Goal: Task Accomplishment & Management: Manage account settings

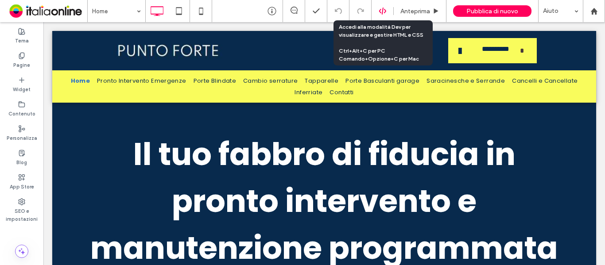
click at [385, 13] on icon at bounding box center [383, 11] width 8 height 8
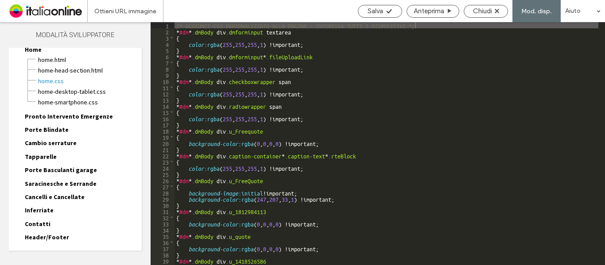
scroll to position [47, 0]
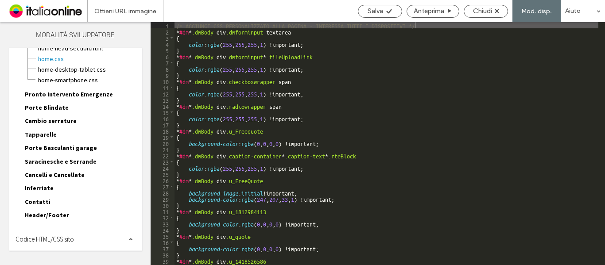
click at [57, 217] on span "Header/Footer" at bounding box center [47, 215] width 44 height 8
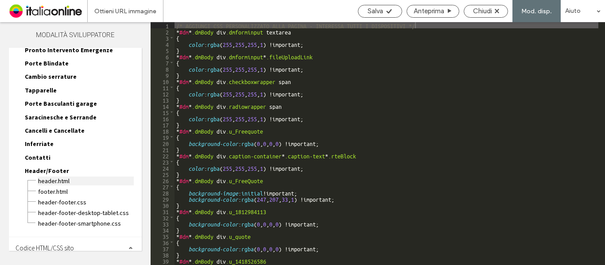
click at [63, 181] on span "header.html" at bounding box center [86, 181] width 96 height 9
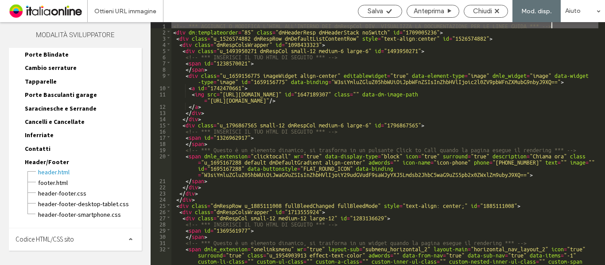
click at [59, 239] on span "Codice HTML/CSS sito" at bounding box center [44, 239] width 58 height 8
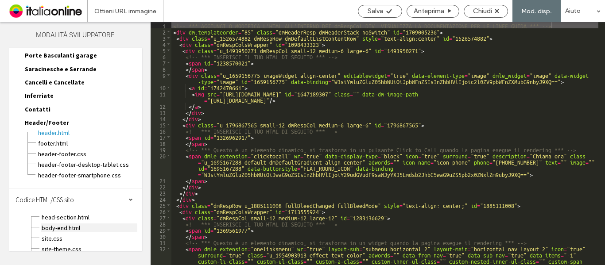
scroll to position [145, 0]
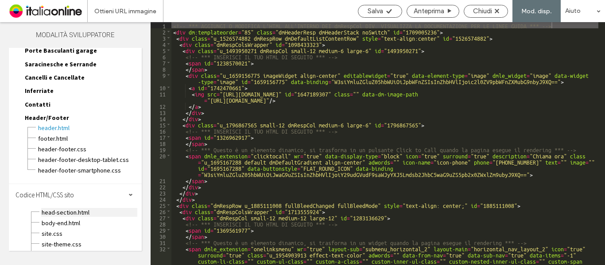
click at [70, 214] on span "head-section.html" at bounding box center [89, 212] width 96 height 9
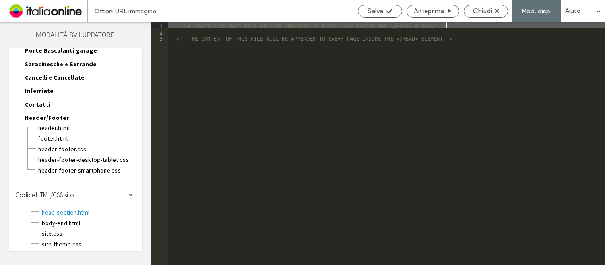
click at [177, 31] on div "<!--THE CONTENT OF THIS FILE WILL BE APPENDED TO EVERY PAGE INSIDE THE </HEAD> …" at bounding box center [386, 149] width 437 height 255
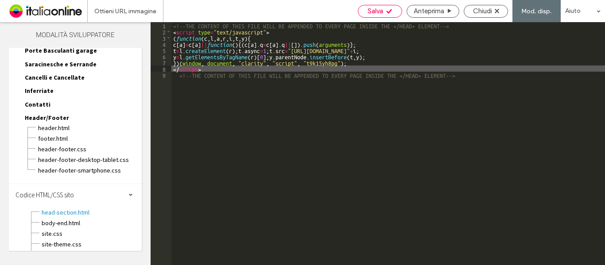
click at [380, 8] on span "Salva" at bounding box center [374, 11] width 15 height 8
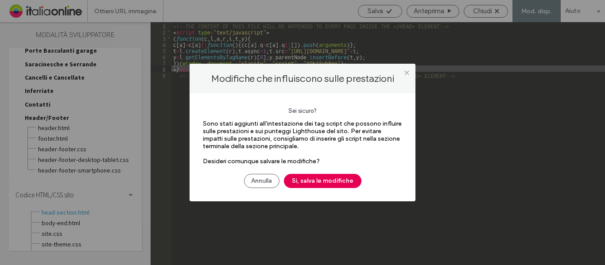
click at [318, 184] on button "Sì, salva le modifiche" at bounding box center [322, 181] width 77 height 14
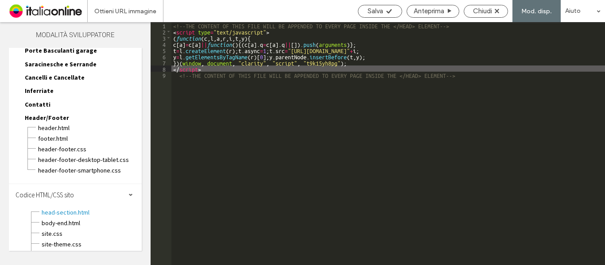
click at [477, 10] on span "Chiudi" at bounding box center [482, 11] width 19 height 8
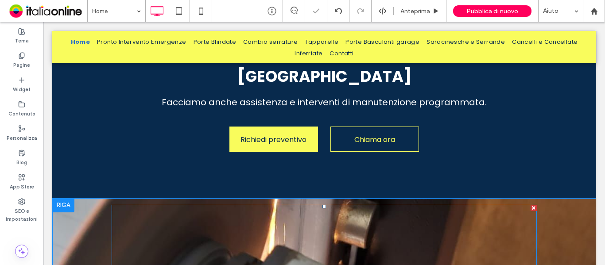
scroll to position [354, 0]
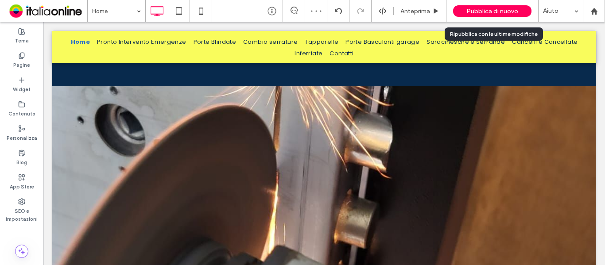
click at [483, 10] on span "Pubblica di nuovo" at bounding box center [492, 12] width 52 height 8
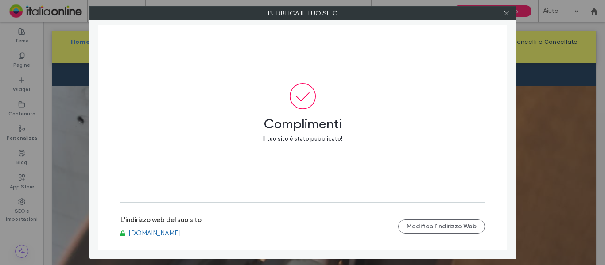
click at [158, 235] on link "www.puntofortefabbro.com" at bounding box center [154, 233] width 53 height 8
click at [507, 12] on icon at bounding box center [506, 13] width 7 height 7
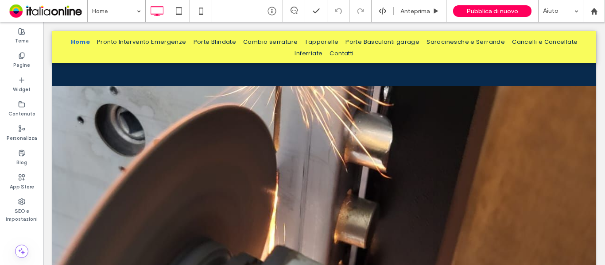
click at [382, 14] on icon at bounding box center [383, 11] width 8 height 8
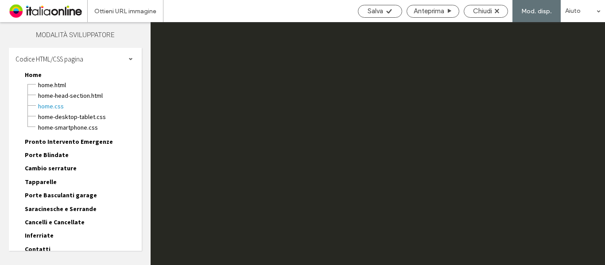
scroll to position [0, 0]
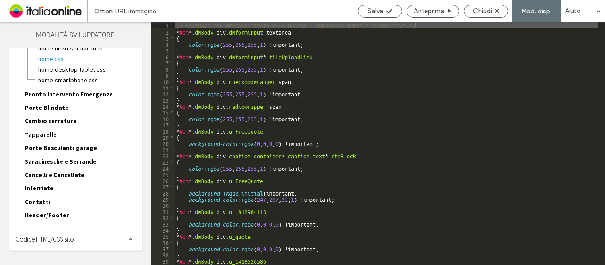
click at [47, 242] on span "Codice HTML/CSS sito" at bounding box center [44, 239] width 58 height 8
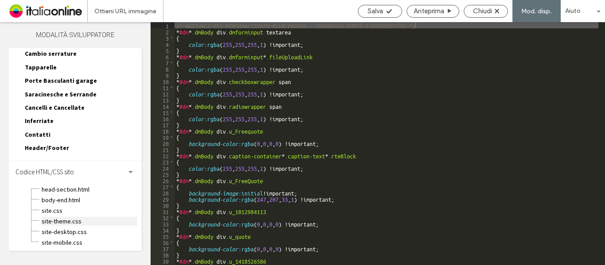
scroll to position [116, 0]
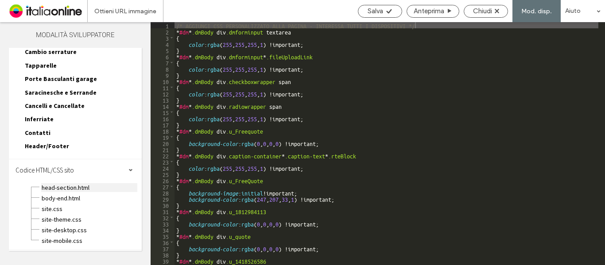
click at [64, 186] on span "head-section.html" at bounding box center [89, 187] width 96 height 9
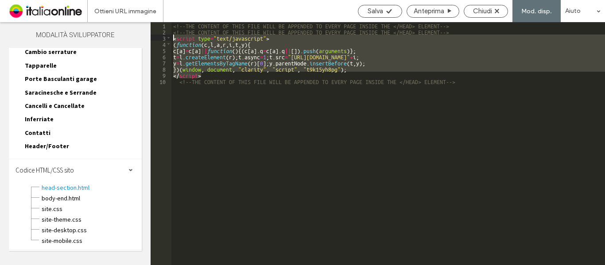
drag, startPoint x: 218, startPoint y: 76, endPoint x: 149, endPoint y: 37, distance: 79.3
click at [149, 37] on div "Tema Pagine Widget Contenuto Personalizza Blog App Store SEO e impostazioni Mod…" at bounding box center [302, 143] width 605 height 243
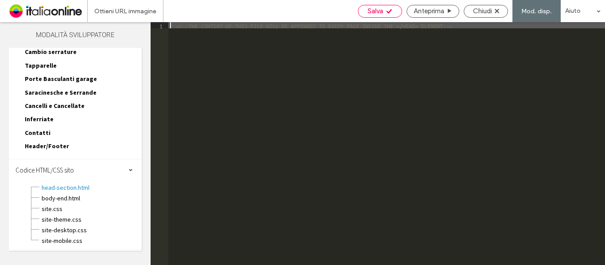
click at [384, 12] on div "Salva" at bounding box center [379, 11] width 43 height 8
click at [380, 12] on span "Salva" at bounding box center [374, 11] width 15 height 8
click at [62, 146] on span "Header/Footer" at bounding box center [47, 146] width 44 height 8
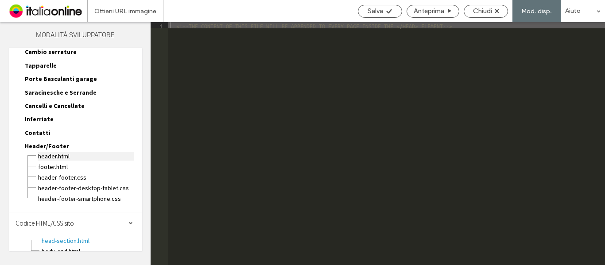
click at [64, 155] on span "header.html" at bounding box center [86, 156] width 96 height 9
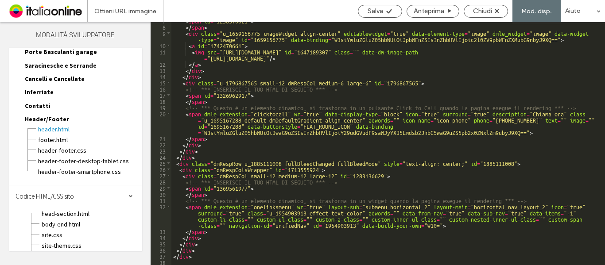
scroll to position [170, 0]
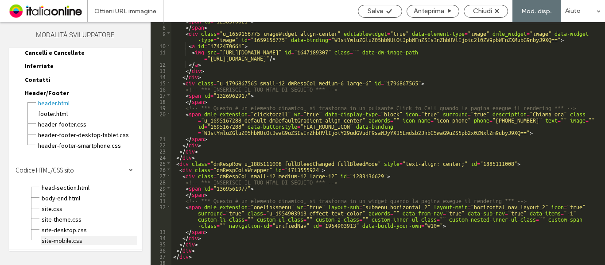
click at [69, 240] on span "site-mobile.css" at bounding box center [89, 240] width 96 height 9
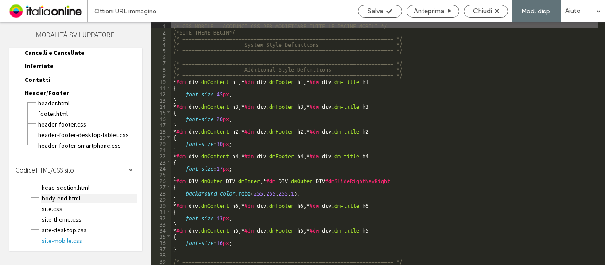
click at [64, 200] on span "body-end.html" at bounding box center [89, 198] width 96 height 9
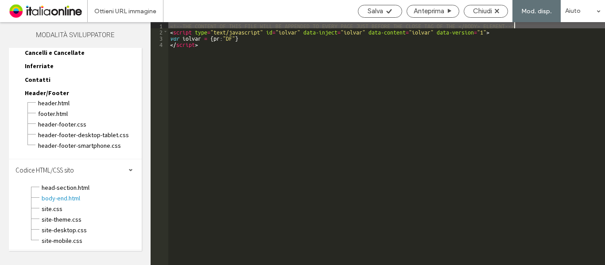
click at [268, 119] on div "<!--THE CONTENT OF THIS FILE WILL BE APPENDED TO EVERY PAGE JUST BEFORE THE CLO…" at bounding box center [386, 149] width 437 height 255
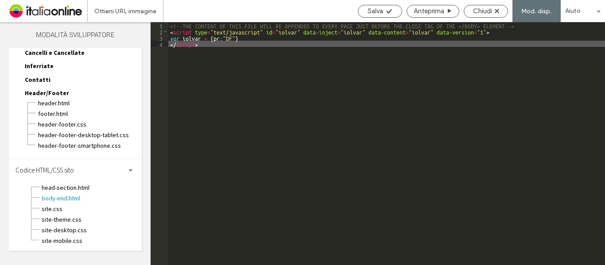
type textarea "**"
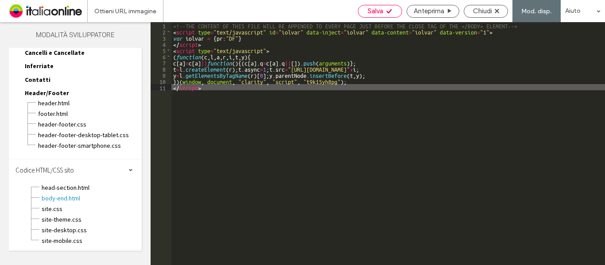
click at [374, 9] on span "Salva" at bounding box center [374, 11] width 15 height 8
click at [483, 13] on span "Chiudi" at bounding box center [482, 11] width 19 height 8
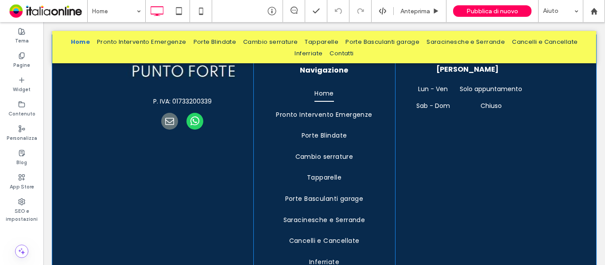
scroll to position [3024, 0]
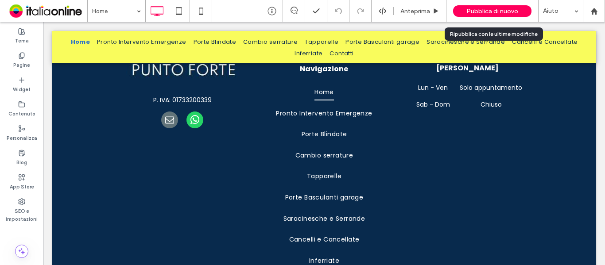
click at [467, 8] on span "Pubblica di nuovo" at bounding box center [492, 12] width 52 height 8
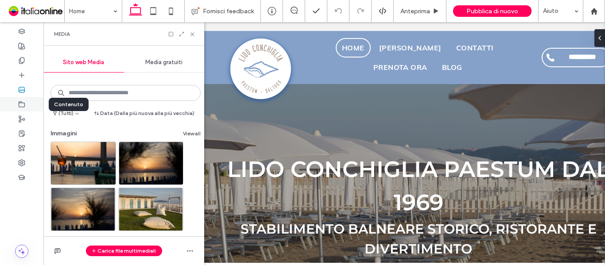
click at [25, 102] on div at bounding box center [21, 104] width 43 height 15
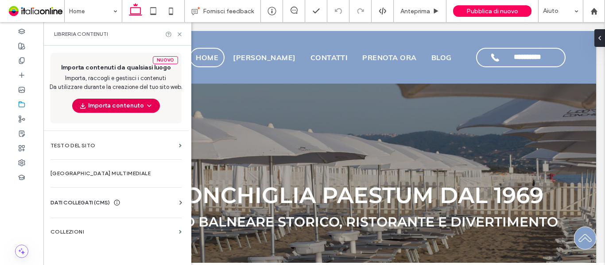
click at [148, 106] on use "button" at bounding box center [149, 106] width 4 height 2
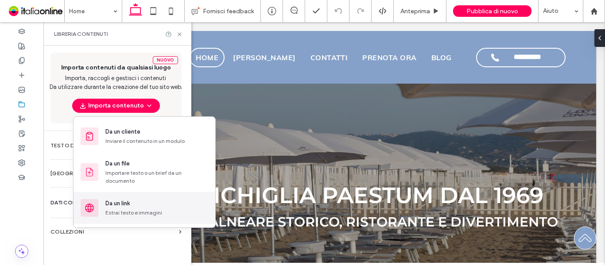
click at [120, 207] on div "Da un link" at bounding box center [117, 203] width 24 height 9
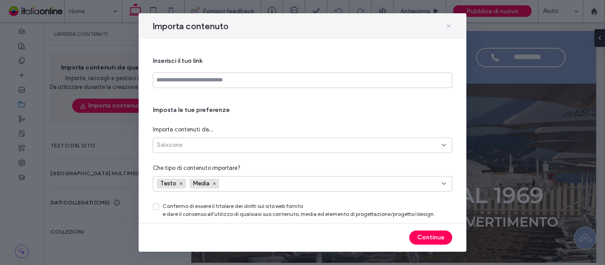
click at [446, 23] on icon at bounding box center [448, 26] width 7 height 7
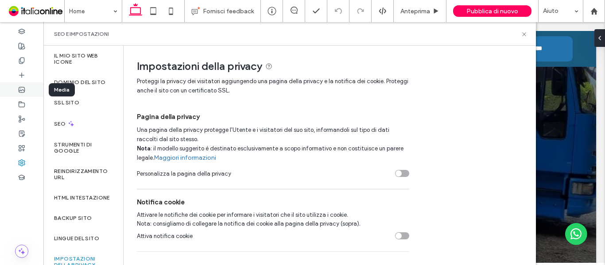
click at [20, 96] on div at bounding box center [21, 89] width 43 height 15
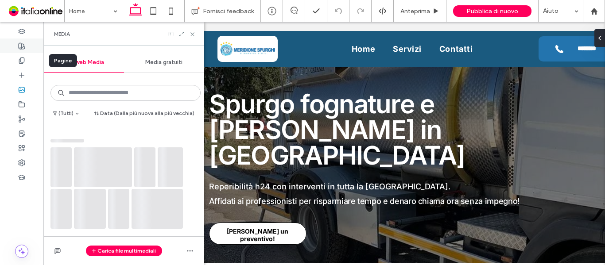
click at [25, 48] on div at bounding box center [21, 46] width 43 height 15
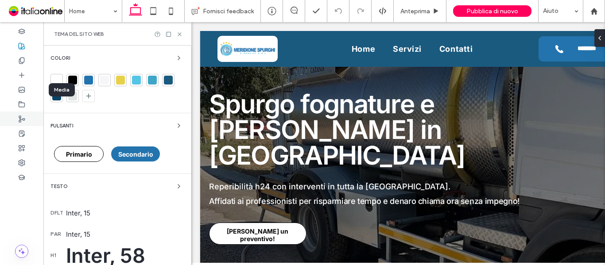
click at [21, 112] on div at bounding box center [21, 119] width 43 height 15
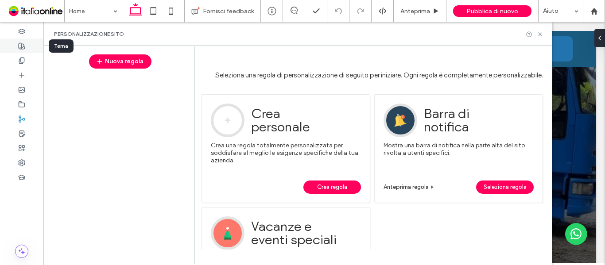
click at [21, 49] on use at bounding box center [22, 46] width 6 height 6
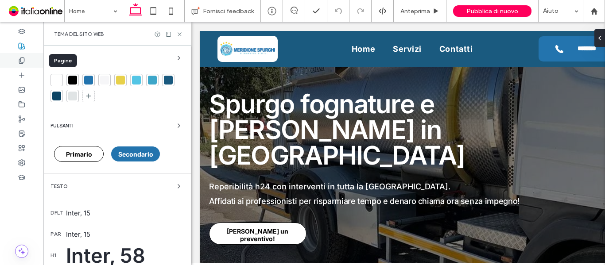
click at [24, 64] on div at bounding box center [21, 60] width 43 height 15
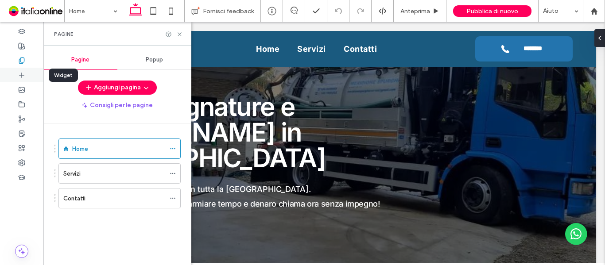
click at [22, 74] on use at bounding box center [21, 75] width 4 height 4
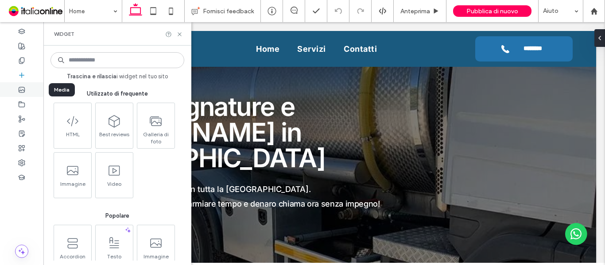
click at [24, 94] on div at bounding box center [21, 89] width 43 height 15
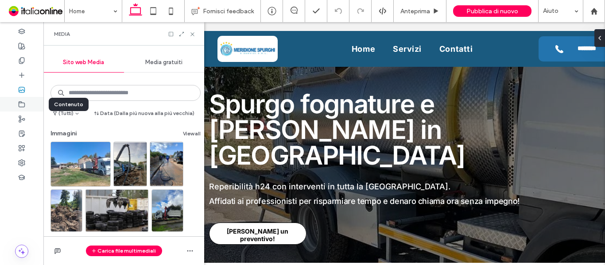
click at [22, 111] on div at bounding box center [21, 104] width 43 height 15
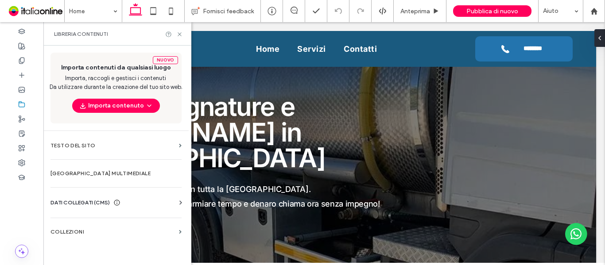
click at [89, 202] on span "DATI COLLEGATI (CMS)" at bounding box center [79, 202] width 59 height 9
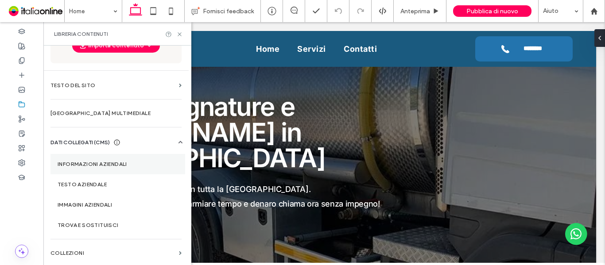
click at [101, 164] on label "Informazioni aziendali" at bounding box center [118, 164] width 120 height 6
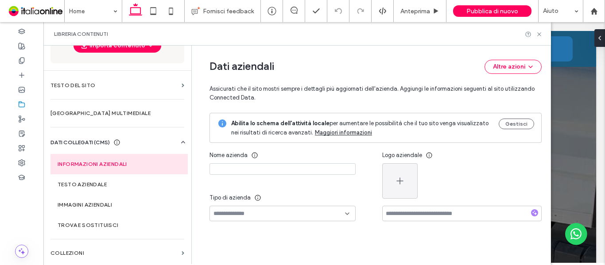
type input "**********"
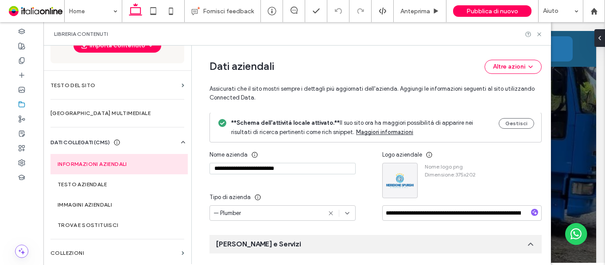
scroll to position [0, 0]
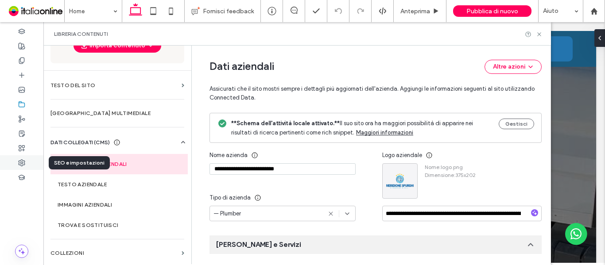
click at [20, 162] on use at bounding box center [22, 163] width 6 height 6
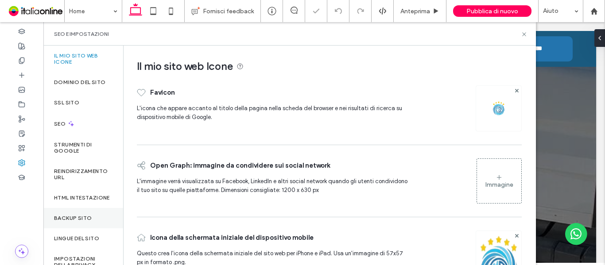
click at [90, 221] on label "Backup sito" at bounding box center [73, 218] width 38 height 6
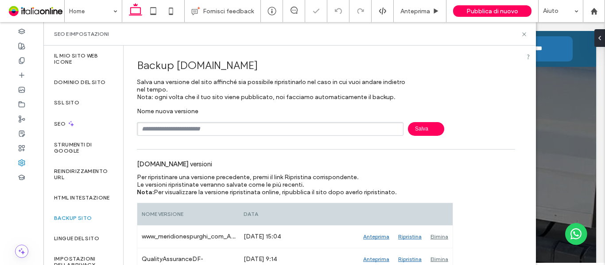
scroll to position [89, 0]
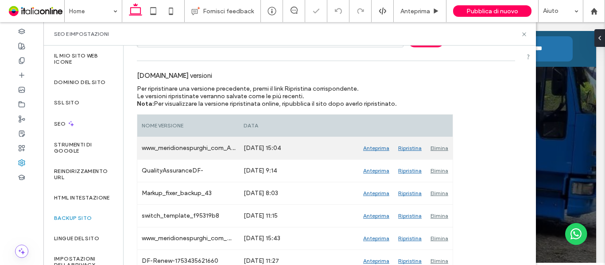
click at [436, 147] on div "Elimina" at bounding box center [439, 148] width 27 height 22
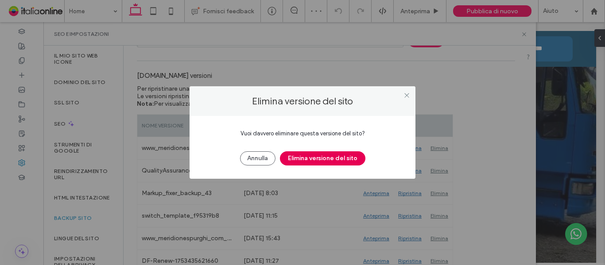
click at [299, 155] on button "Elimina versione del sito" at bounding box center [322, 158] width 85 height 14
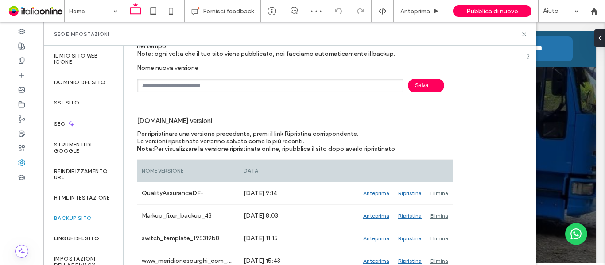
scroll to position [0, 0]
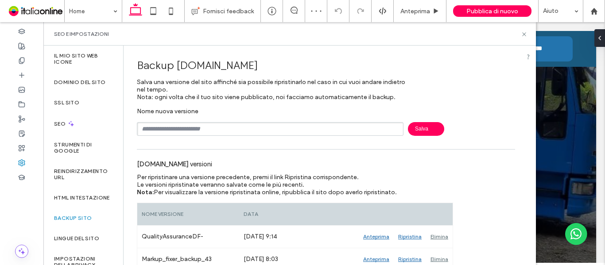
click at [169, 126] on input "text" at bounding box center [270, 129] width 267 height 14
click at [181, 128] on input "text" at bounding box center [270, 129] width 267 height 14
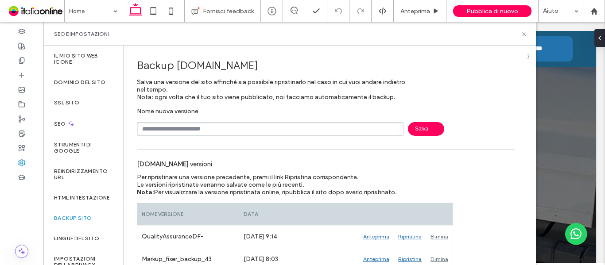
type input "**********"
click at [431, 127] on span "Salva" at bounding box center [426, 129] width 36 height 14
